Goal: Transaction & Acquisition: Purchase product/service

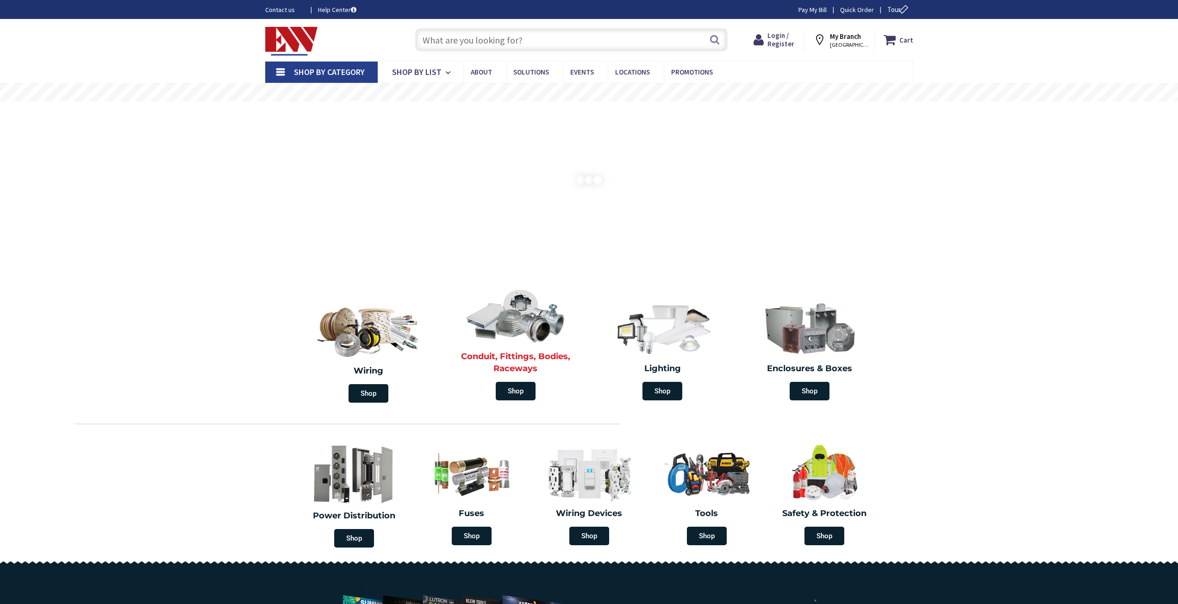
type input "N [STREET_ADDRESS]"
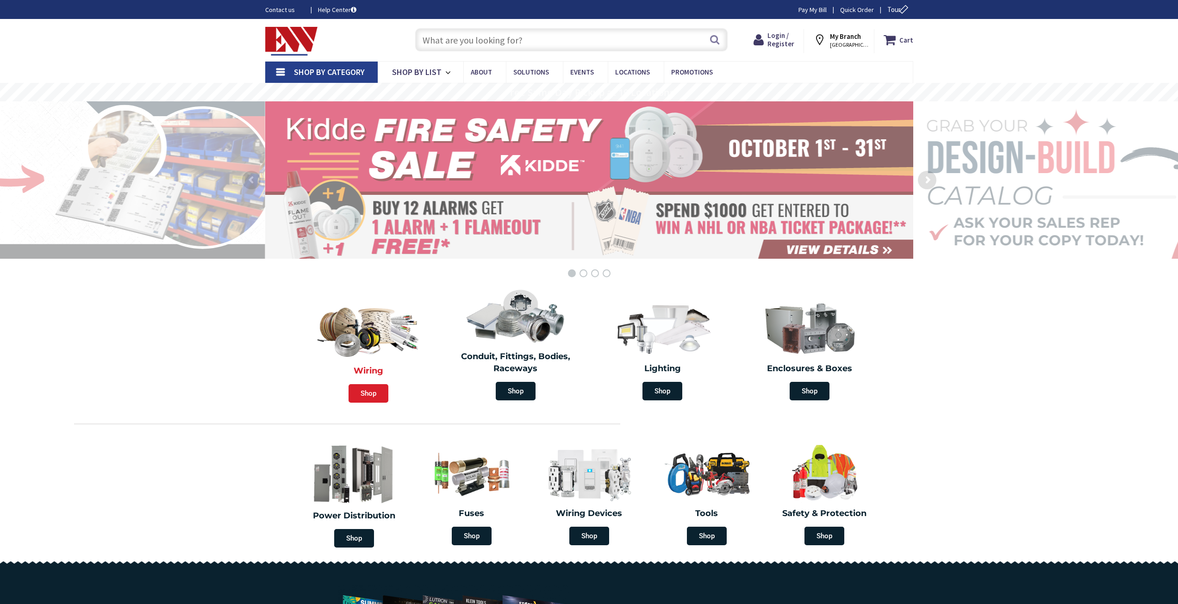
click at [368, 394] on span "Shop" at bounding box center [369, 393] width 40 height 19
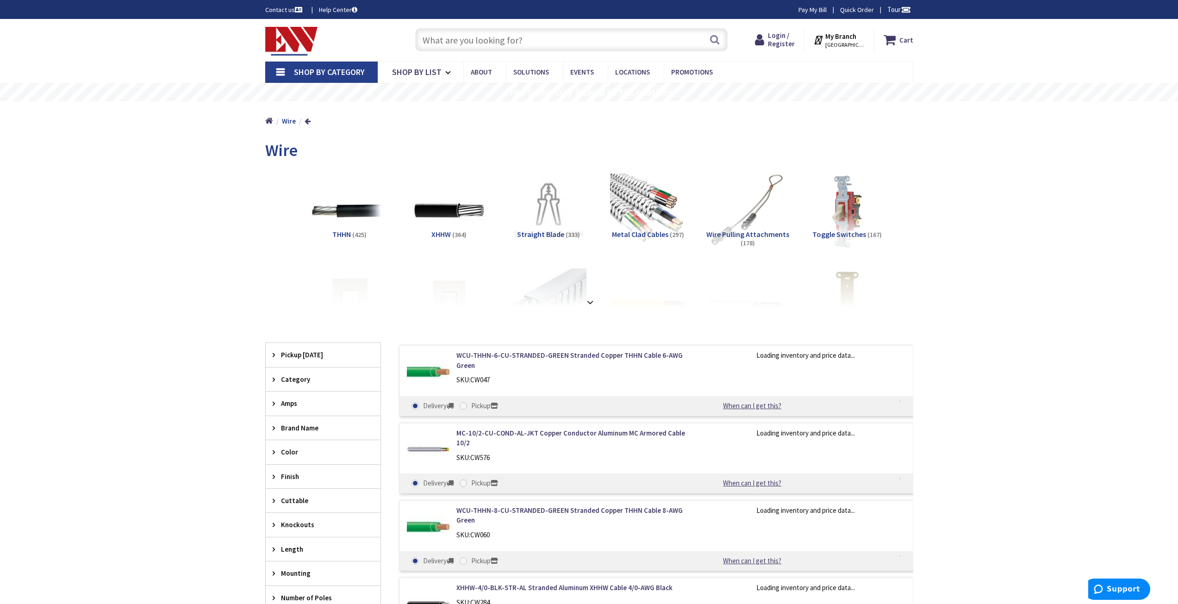
click at [353, 234] on span "(425)" at bounding box center [359, 234] width 14 height 8
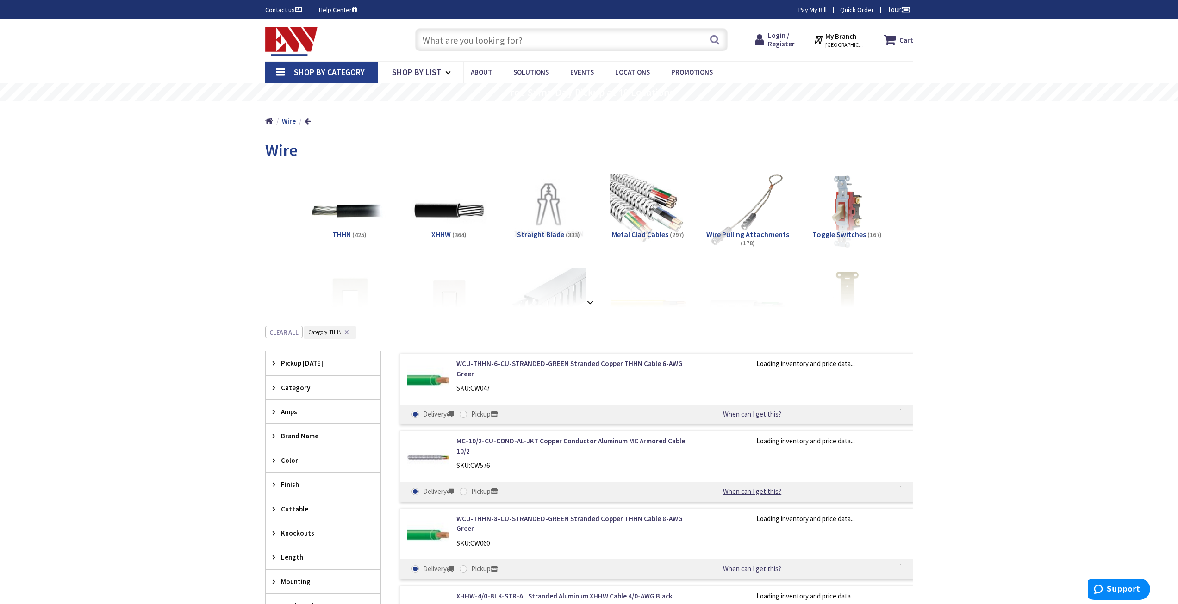
scroll to position [326, 0]
